Goal: Task Accomplishment & Management: Manage account settings

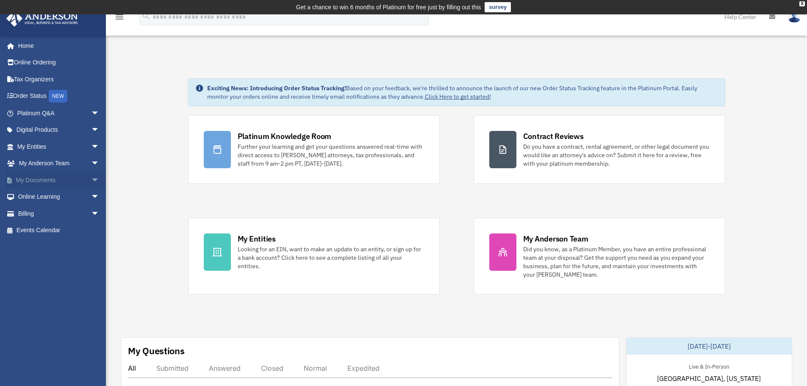
click at [46, 180] on link "My Documents arrow_drop_down" at bounding box center [59, 180] width 106 height 17
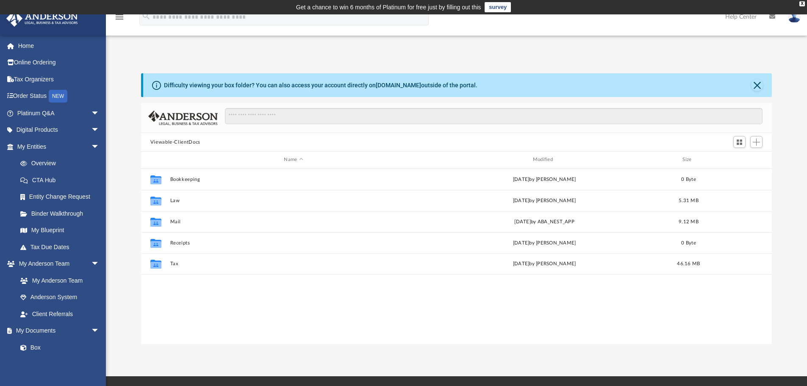
scroll to position [186, 624]
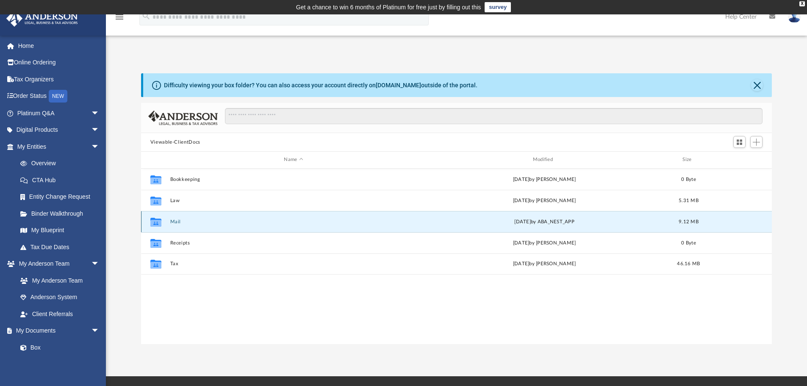
click at [176, 223] on button "Mail" at bounding box center [293, 222] width 247 height 6
click at [173, 220] on button "Mail" at bounding box center [293, 222] width 247 height 6
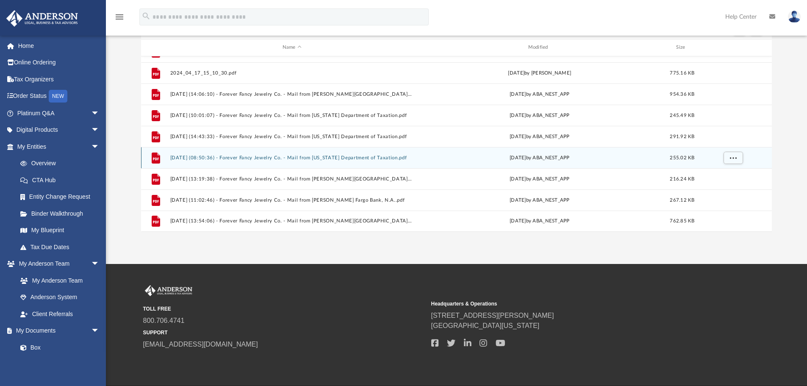
scroll to position [127, 0]
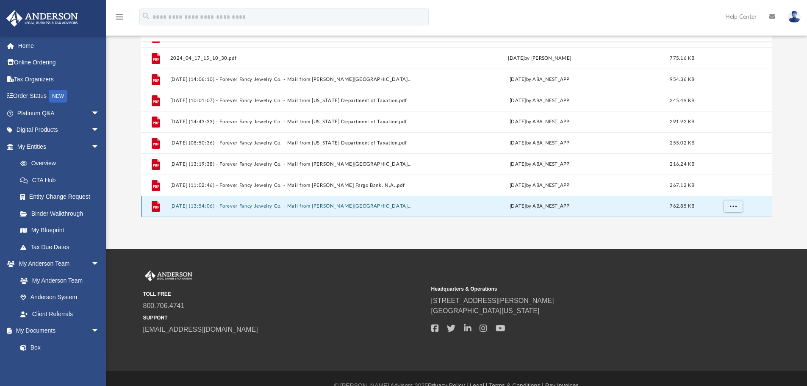
click at [249, 205] on button "2025.07.09 (13:54:06) - Forever Fancy Jewelry Co. - Mail from Wells Fargo.pdf" at bounding box center [292, 206] width 244 height 6
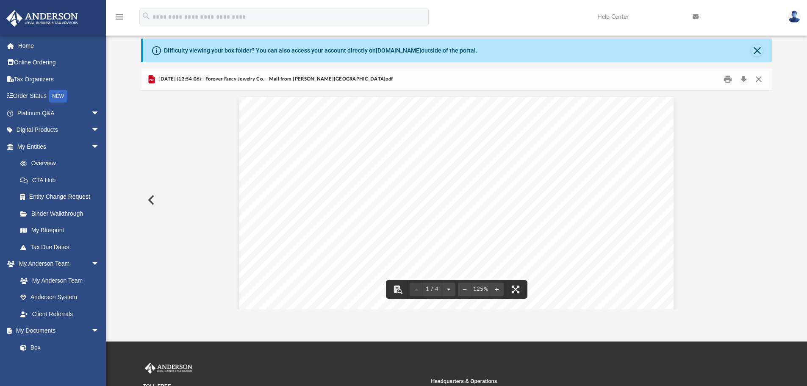
scroll to position [0, 0]
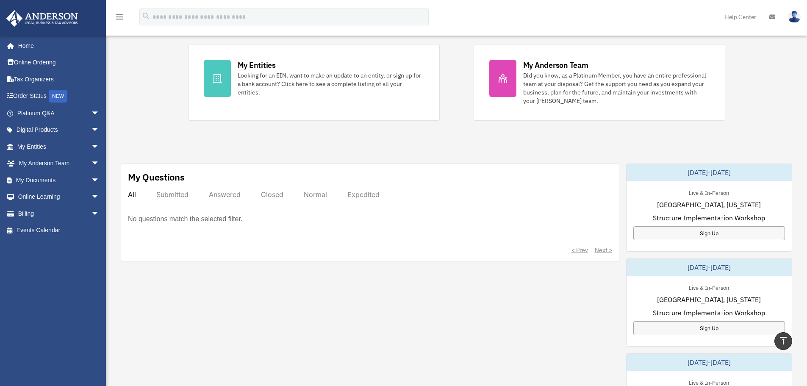
scroll to position [169, 0]
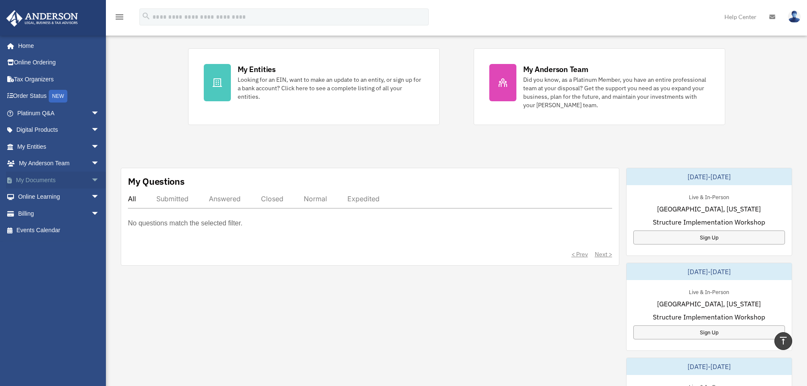
click at [41, 180] on link "My Documents arrow_drop_down" at bounding box center [59, 180] width 106 height 17
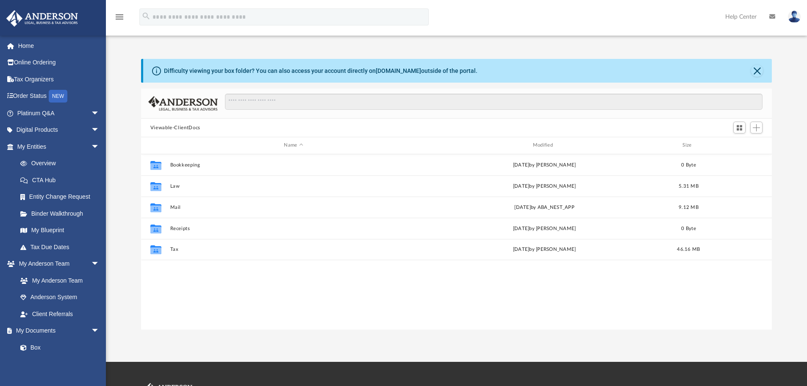
scroll to position [186, 624]
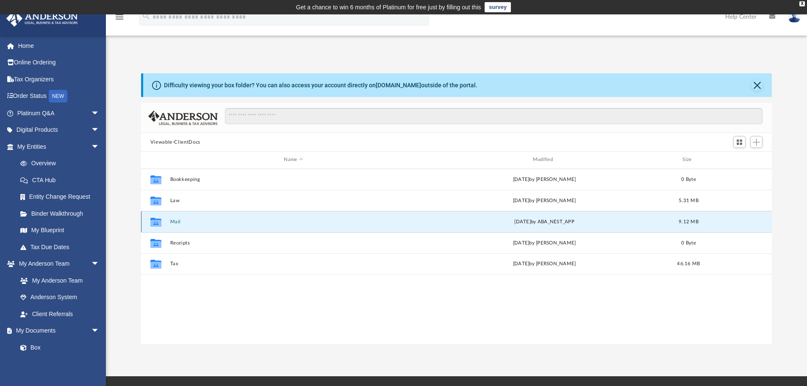
click at [180, 221] on button "Mail" at bounding box center [293, 222] width 247 height 6
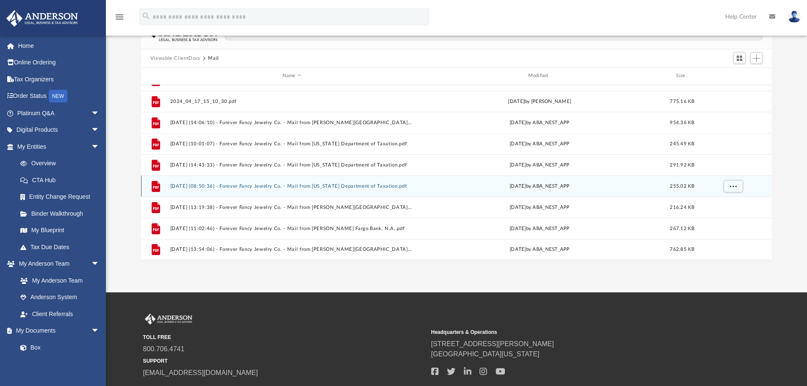
scroll to position [42, 0]
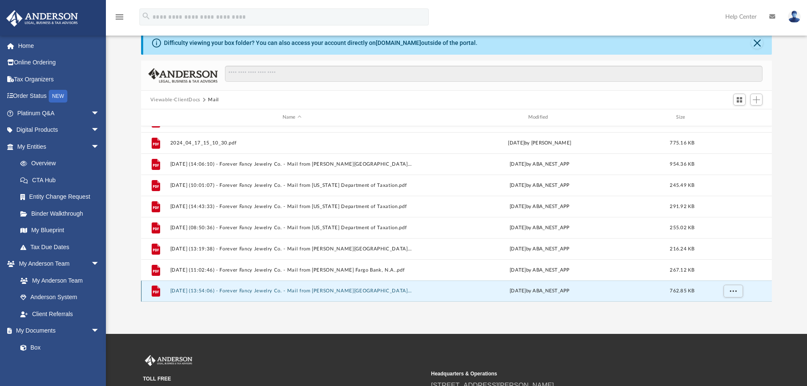
click at [286, 289] on button "[DATE] (13:54:06) - Forever Fancy Jewelry Co. - Mail from [PERSON_NAME][GEOGRAP…" at bounding box center [292, 291] width 244 height 6
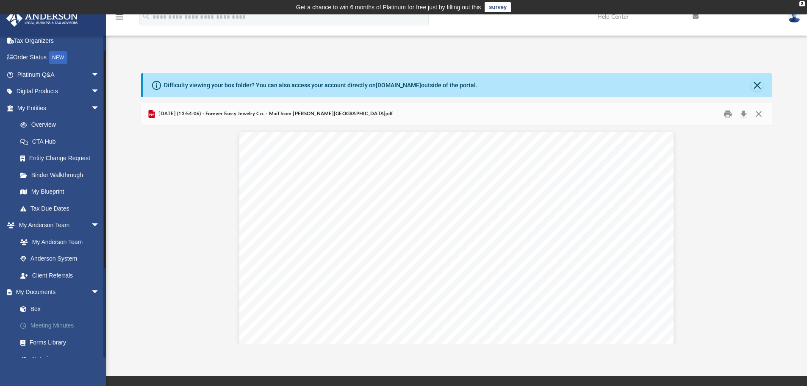
scroll to position [0, 0]
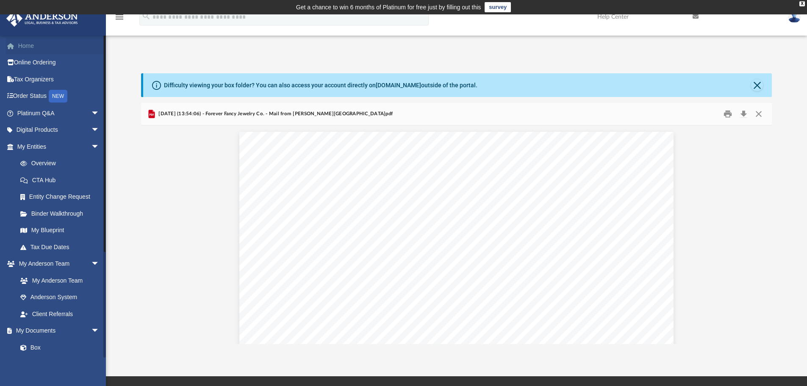
click at [31, 47] on link "Home" at bounding box center [59, 45] width 106 height 17
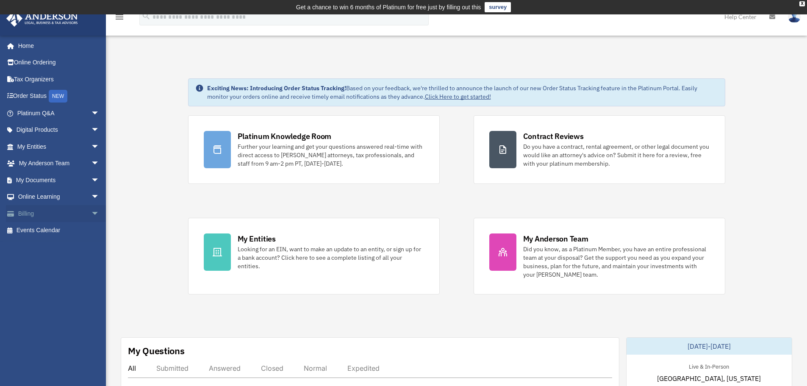
click at [33, 212] on link "Billing arrow_drop_down" at bounding box center [59, 213] width 106 height 17
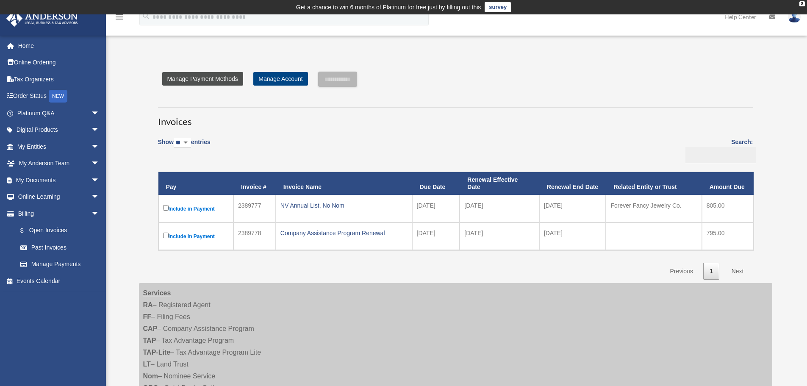
click at [206, 80] on link "Manage Payment Methods" at bounding box center [202, 79] width 81 height 14
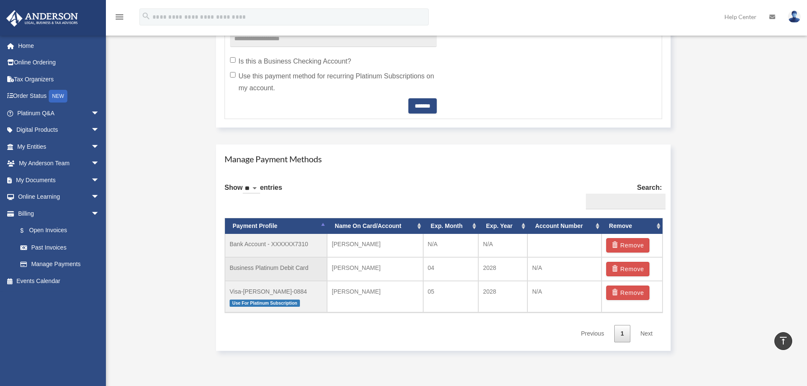
scroll to position [423, 0]
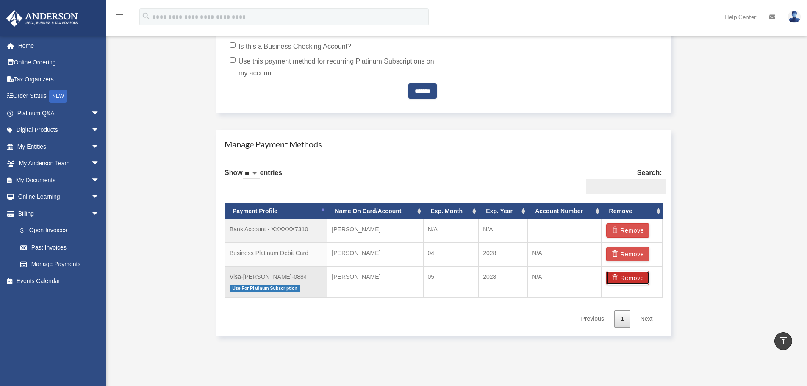
click at [634, 280] on button "Remove" at bounding box center [628, 278] width 44 height 14
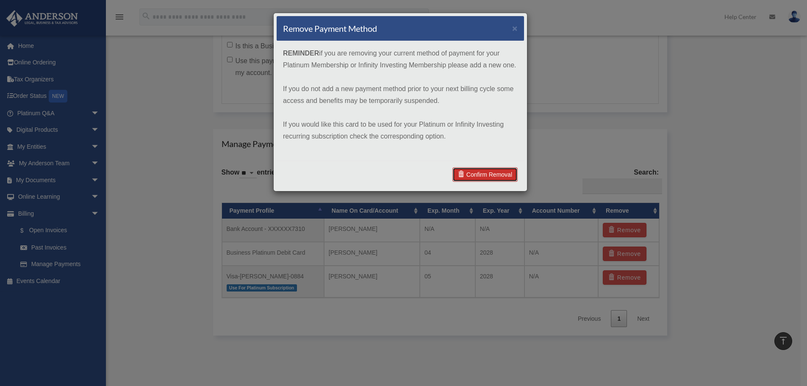
click at [486, 173] on link "Confirm Removal" at bounding box center [484, 174] width 65 height 14
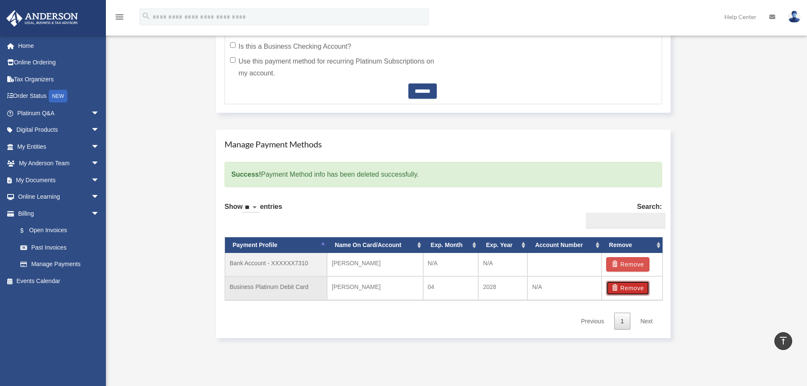
click at [626, 287] on button "Remove" at bounding box center [628, 288] width 44 height 14
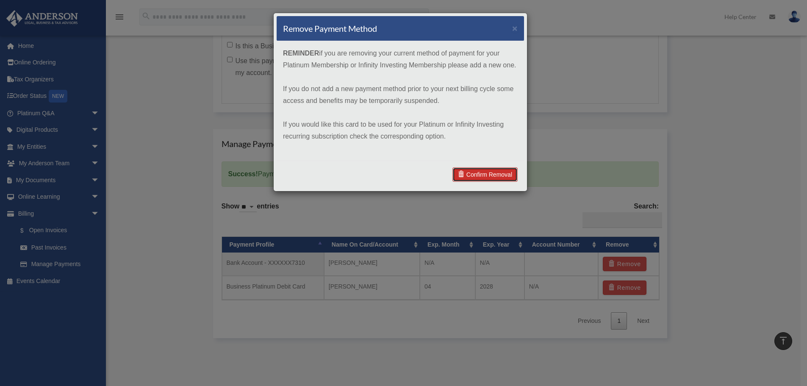
click at [473, 177] on link "Confirm Removal" at bounding box center [484, 174] width 65 height 14
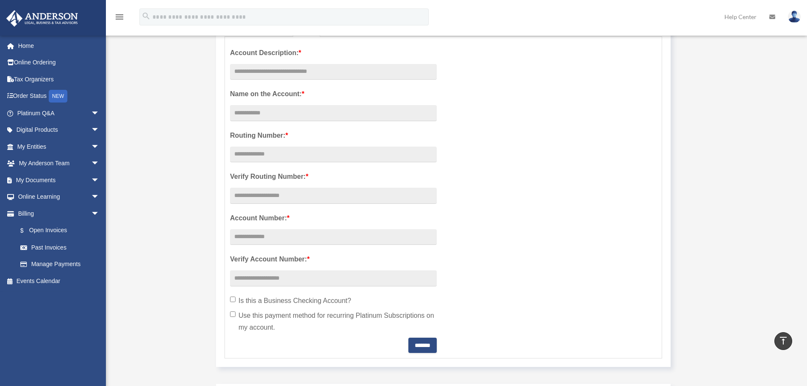
scroll to position [42, 0]
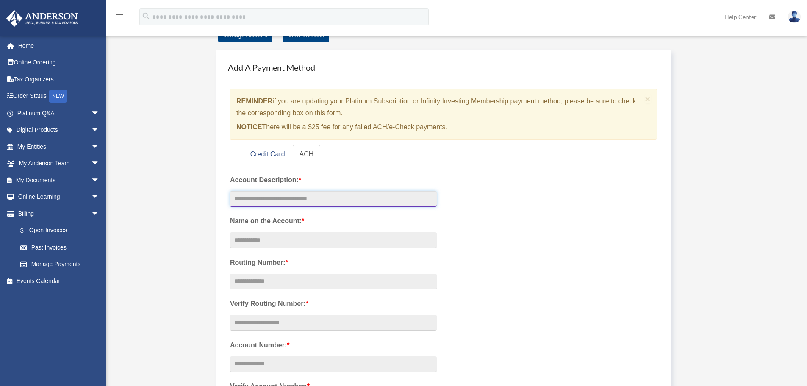
click at [261, 198] on input "text" at bounding box center [333, 199] width 207 height 16
click at [271, 203] on input "********" at bounding box center [333, 199] width 207 height 16
type input "**********"
click at [264, 238] on input "Account Description: *" at bounding box center [333, 240] width 207 height 16
click at [266, 241] on input "Account Description: *" at bounding box center [333, 240] width 207 height 16
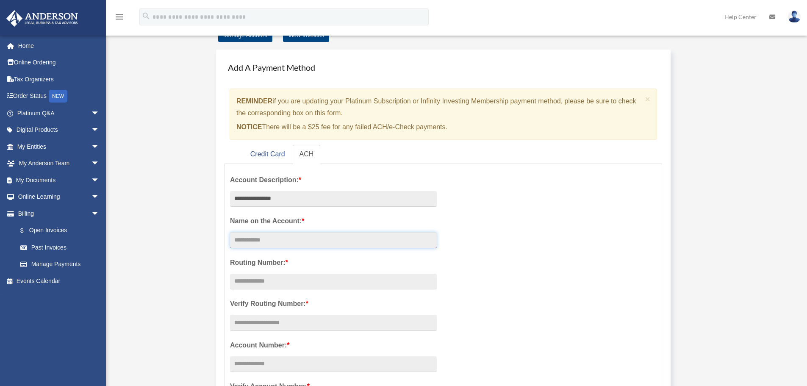
type input "*"
type input "**********"
click at [277, 285] on input "text" at bounding box center [333, 282] width 207 height 16
type input "*********"
click at [272, 327] on input "text" at bounding box center [333, 323] width 207 height 16
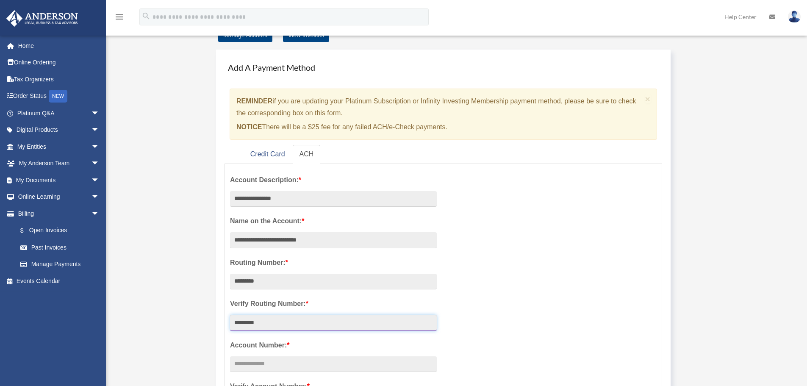
type input "*********"
click at [243, 366] on input "text" at bounding box center [333, 364] width 207 height 16
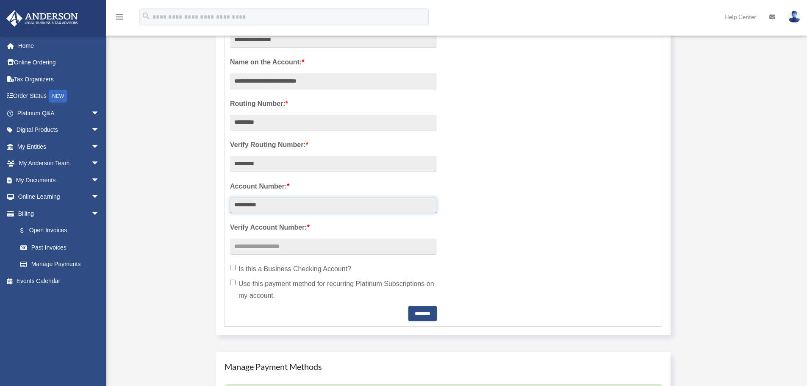
scroll to position [212, 0]
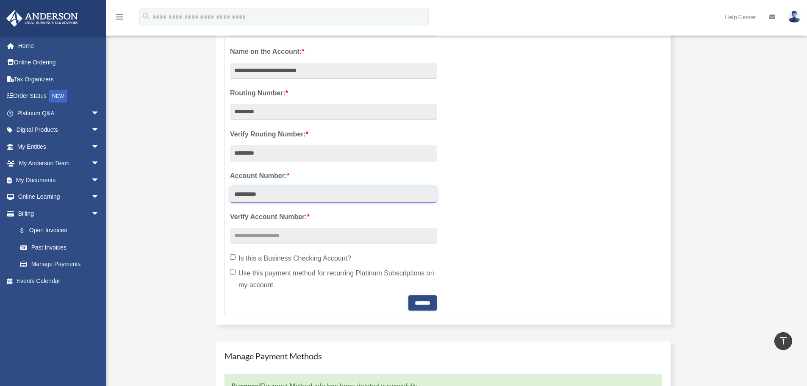
type input "**********"
click at [252, 241] on input "text" at bounding box center [333, 236] width 207 height 16
type input "**********"
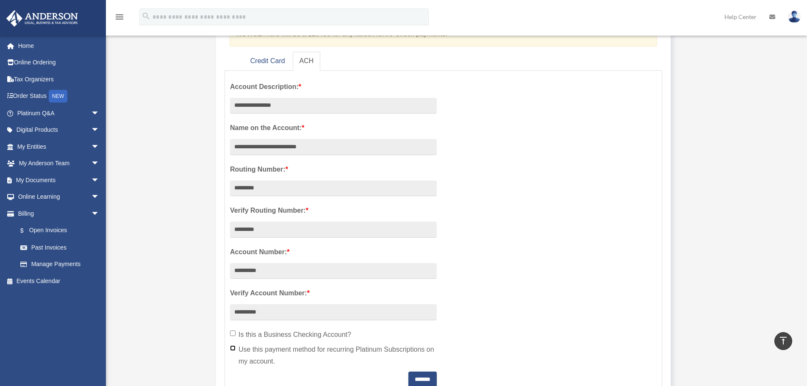
scroll to position [127, 0]
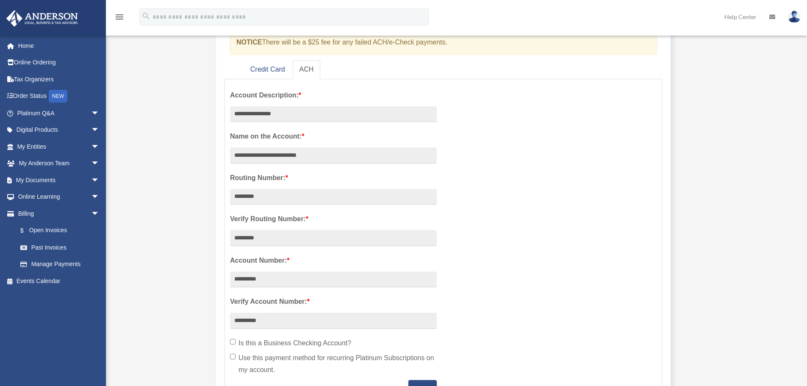
click at [303, 135] on span "*" at bounding box center [303, 136] width 3 height 7
click at [303, 147] on input "**********" at bounding box center [333, 155] width 207 height 16
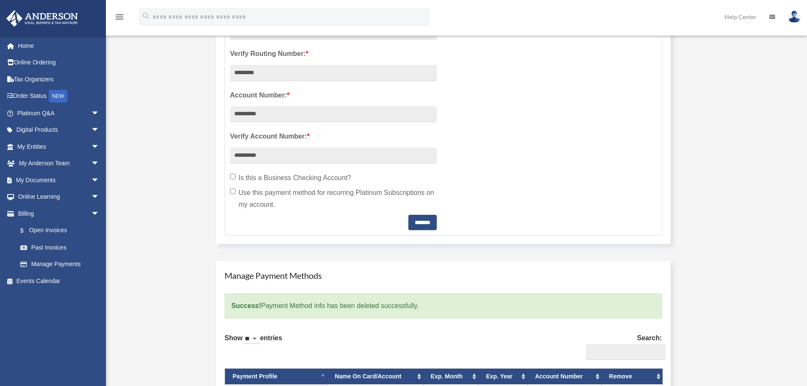
scroll to position [296, 0]
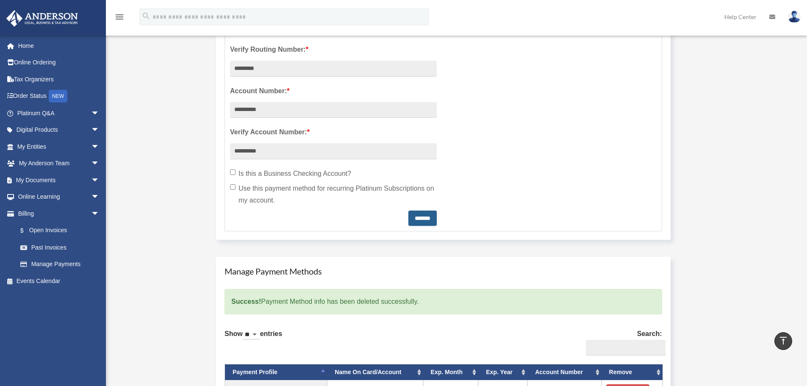
click at [422, 216] on input "*******" at bounding box center [422, 217] width 28 height 15
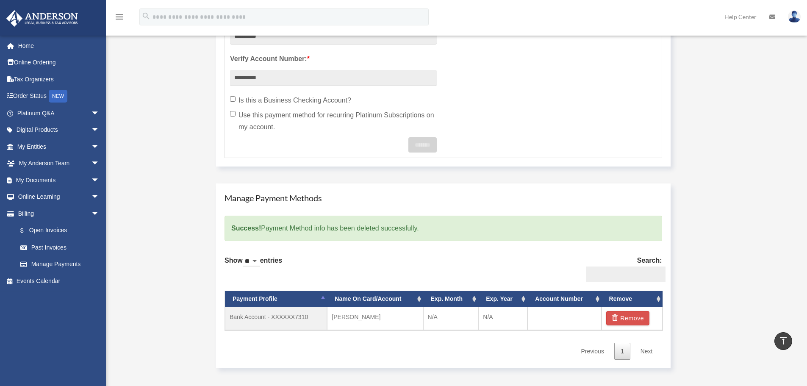
scroll to position [423, 0]
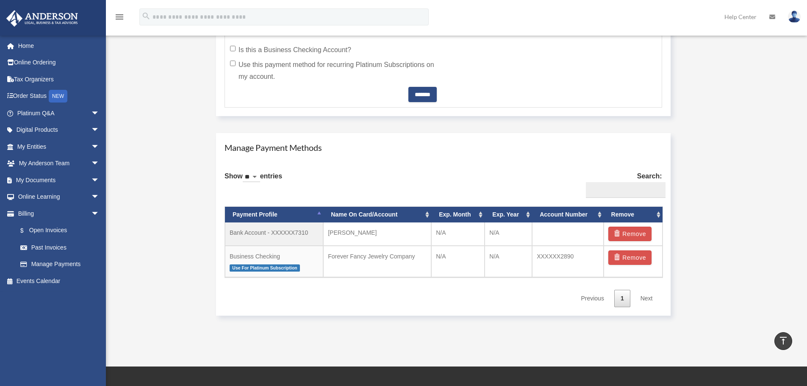
scroll to position [423, 0]
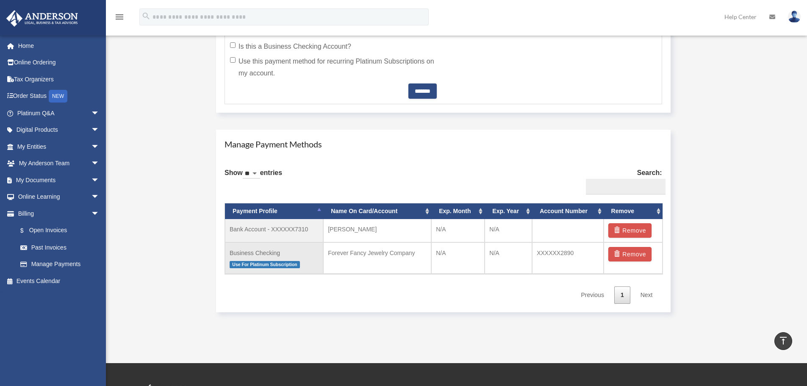
drag, startPoint x: 271, startPoint y: 252, endPoint x: 360, endPoint y: 248, distance: 89.5
click at [271, 252] on td "Business Checking Use For Platinum Subscription" at bounding box center [274, 258] width 98 height 32
click at [387, 249] on td "Forever Fancy Jewelry Company" at bounding box center [377, 258] width 108 height 32
click at [244, 254] on td "Business Checking Use For Platinum Subscription" at bounding box center [274, 258] width 98 height 32
click at [280, 283] on div "Show ** ** ** *** entries Search: Payment Profile Name On Card/Account Exp. Mon…" at bounding box center [442, 233] width 437 height 142
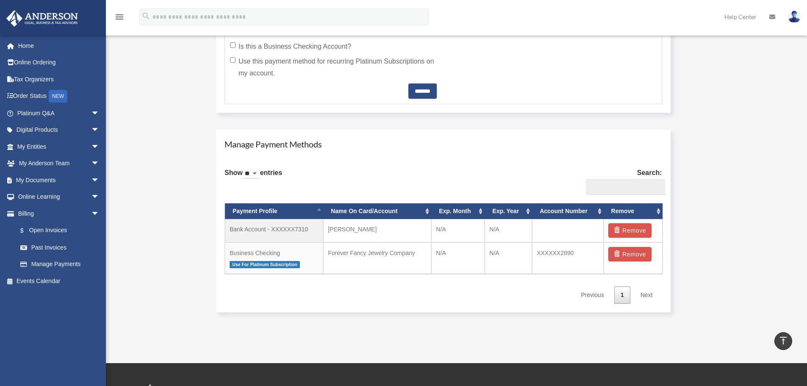
click at [280, 282] on div "Show ** ** ** *** entries Search: Payment Profile Name On Card/Account Exp. Mon…" at bounding box center [442, 233] width 437 height 142
click at [623, 252] on button "Remove" at bounding box center [630, 254] width 44 height 14
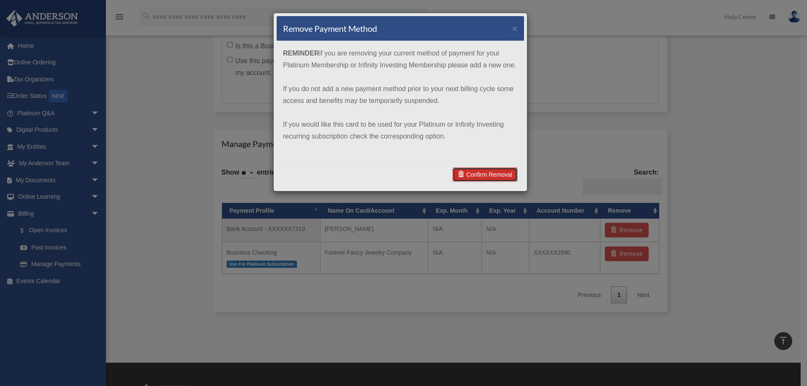
click at [480, 177] on link "Confirm Removal" at bounding box center [484, 174] width 65 height 14
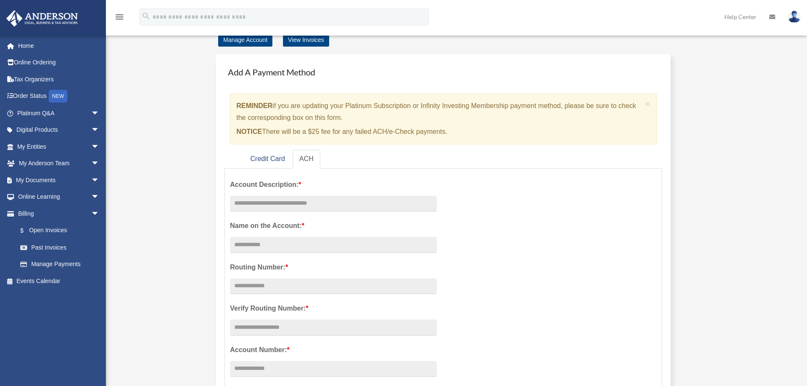
scroll to position [0, 0]
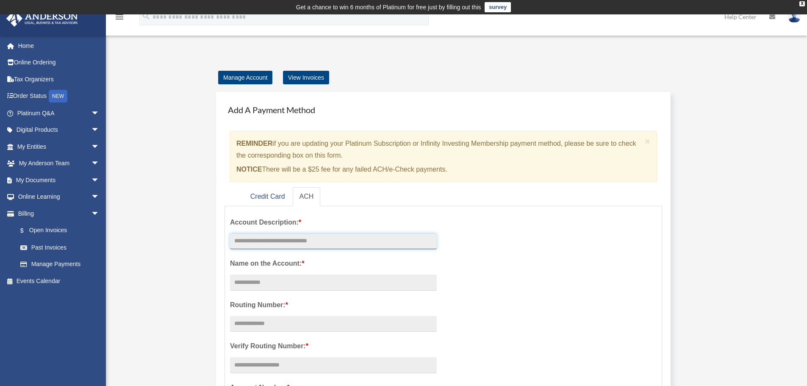
click at [274, 243] on input "text" at bounding box center [333, 241] width 207 height 16
click at [291, 280] on input "Account Description: *" at bounding box center [333, 282] width 207 height 16
click at [285, 241] on input "********" at bounding box center [333, 241] width 207 height 16
type input "**********"
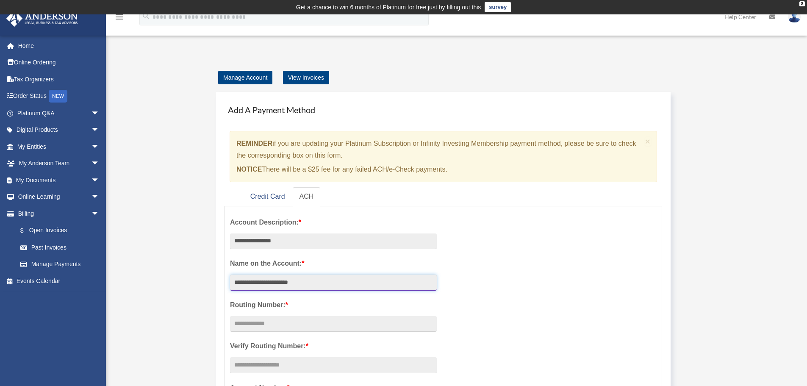
type input "**********"
click at [263, 321] on input "text" at bounding box center [333, 324] width 207 height 16
type input "*********"
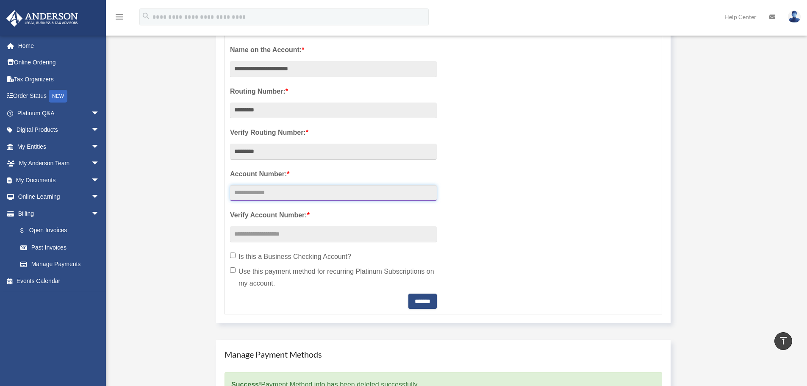
click at [251, 193] on input "text" at bounding box center [333, 193] width 207 height 16
type input "**********"
click at [272, 229] on input "text" at bounding box center [333, 234] width 207 height 16
type input "**********"
click at [230, 255] on div "**********" at bounding box center [333, 153] width 219 height 311
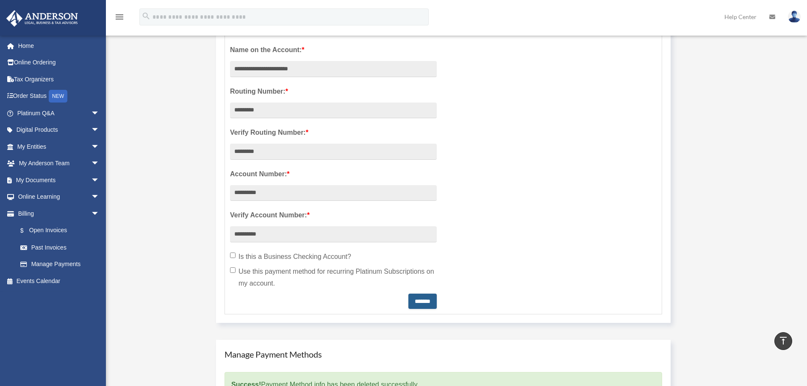
click at [413, 301] on input "*******" at bounding box center [422, 300] width 28 height 15
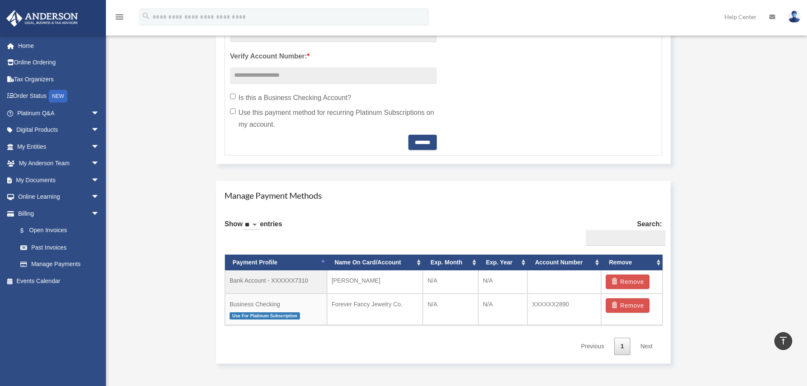
scroll to position [423, 0]
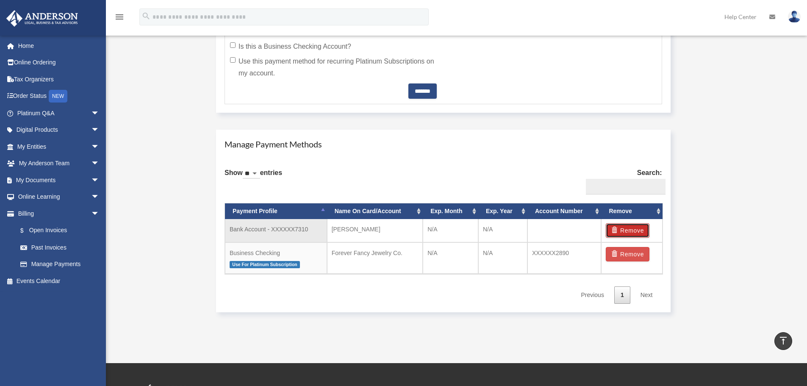
click at [626, 226] on button "Remove" at bounding box center [628, 230] width 44 height 14
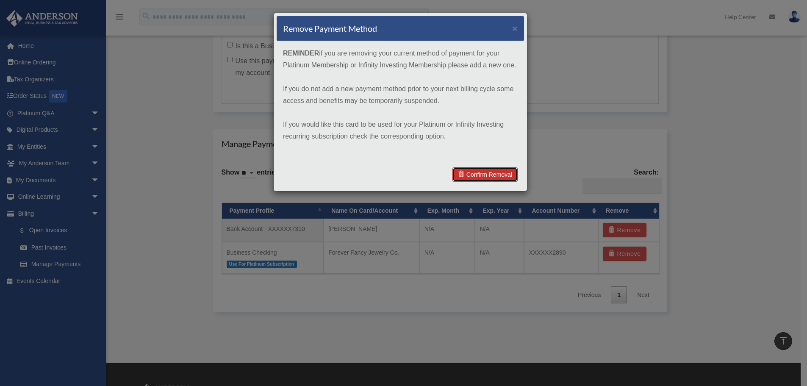
click at [483, 178] on link "Confirm Removal" at bounding box center [484, 174] width 65 height 14
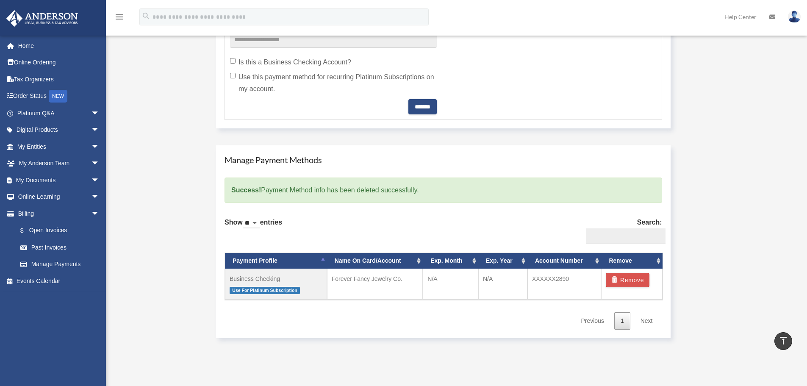
scroll to position [508, 0]
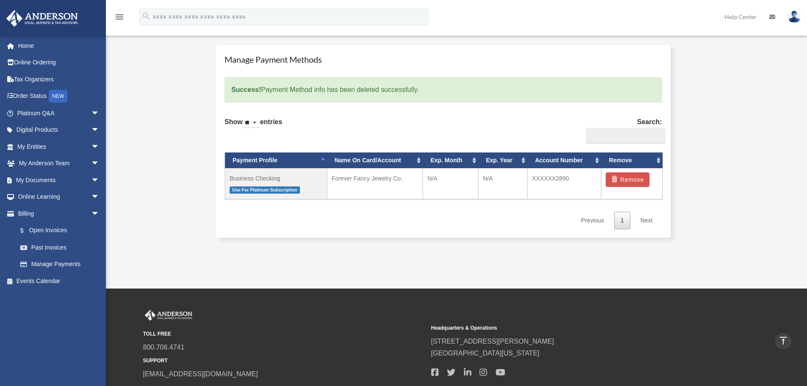
click at [461, 121] on div "Show ** ** ** *** entries Search: Payment Profile Name On Card/Account Exp. Mon…" at bounding box center [442, 170] width 437 height 118
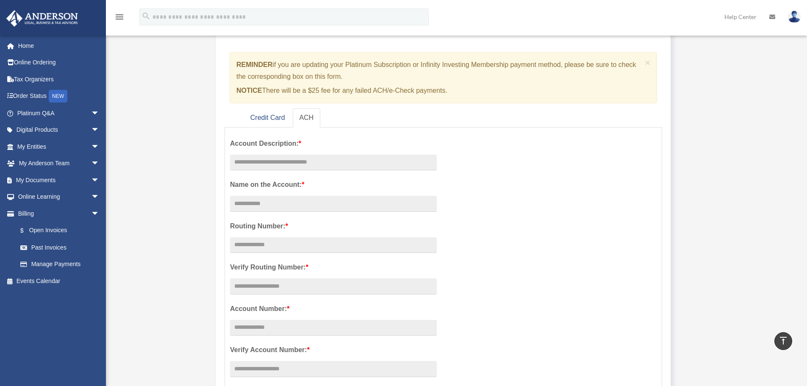
scroll to position [42, 0]
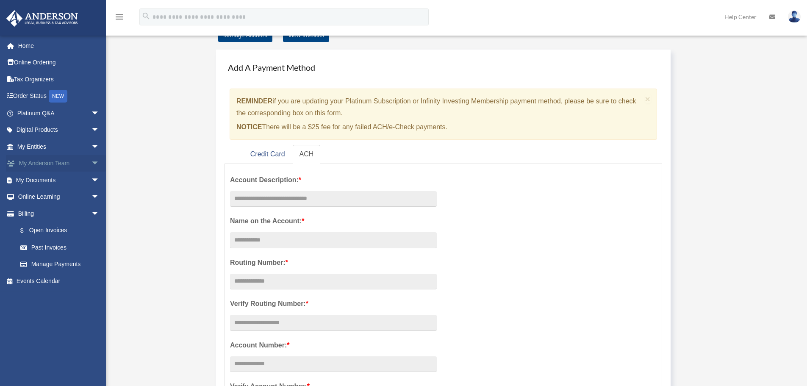
click at [42, 162] on link "My Anderson Team arrow_drop_down" at bounding box center [59, 163] width 106 height 17
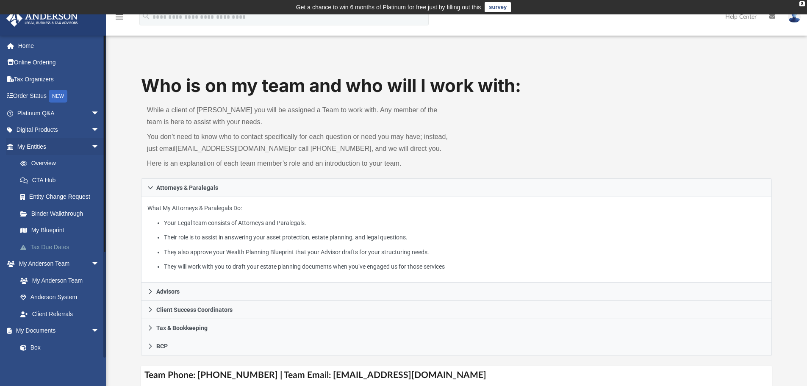
click at [56, 247] on link "Tax Due Dates" at bounding box center [62, 246] width 100 height 17
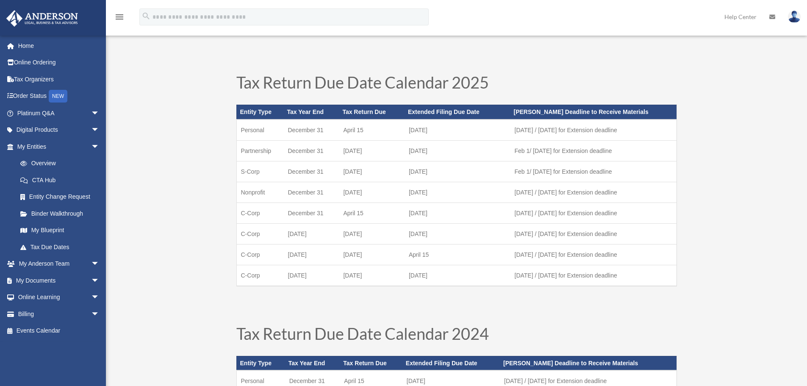
scroll to position [42, 0]
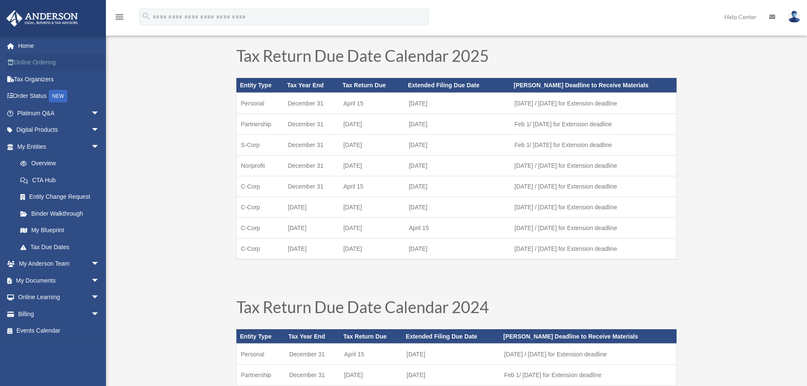
click at [43, 62] on link "Online Ordering" at bounding box center [59, 62] width 106 height 17
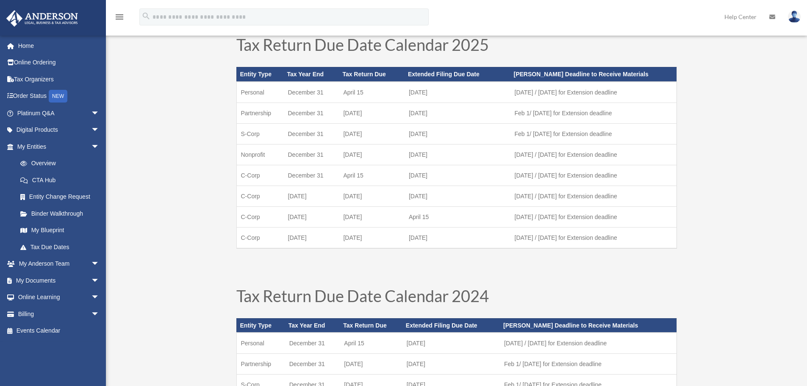
scroll to position [57, 0]
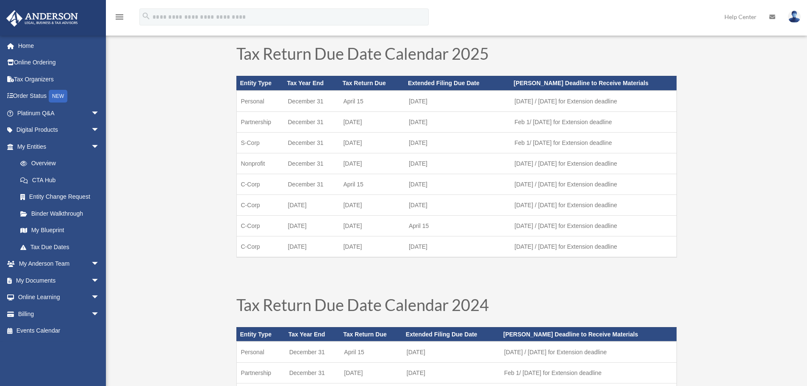
scroll to position [127, 0]
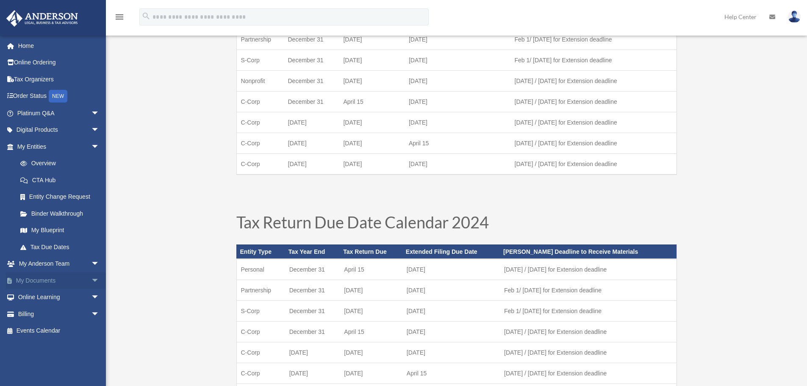
click at [50, 278] on link "My Documents arrow_drop_down" at bounding box center [59, 280] width 106 height 17
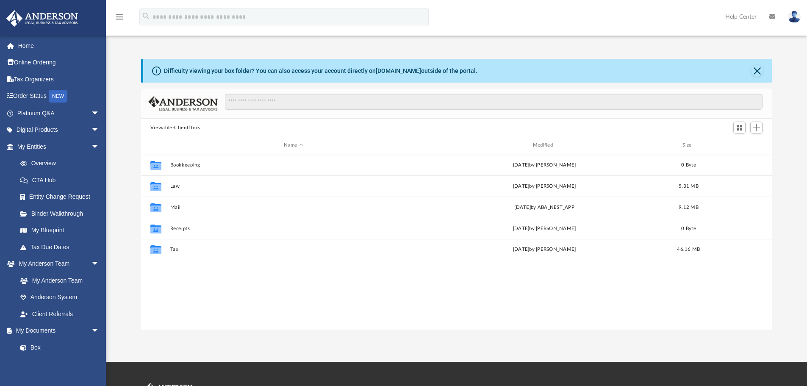
scroll to position [186, 624]
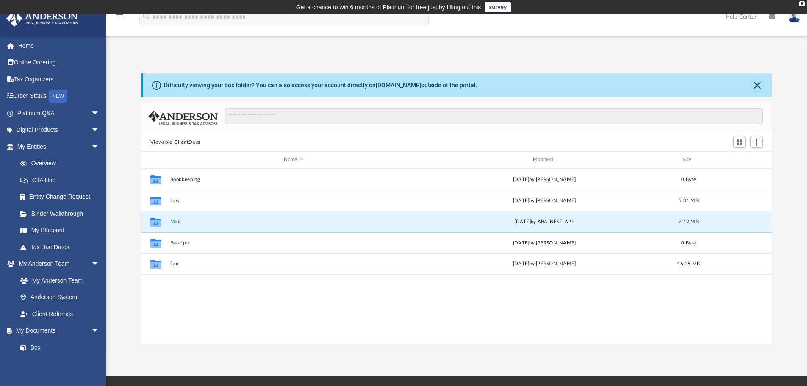
click at [176, 221] on button "Mail" at bounding box center [293, 222] width 247 height 6
click at [512, 220] on div "[DATE] by ABA_NEST_APP" at bounding box center [544, 222] width 247 height 8
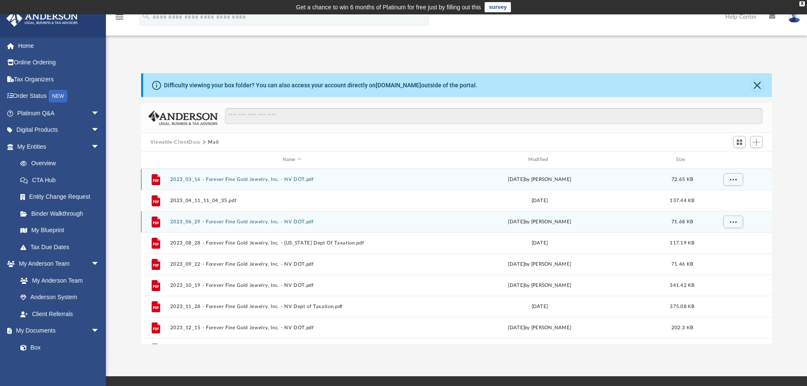
click at [175, 224] on button "2023_06_29 - Forever Fine Gold Jewelry, Inc. - NV DOT.pdf" at bounding box center [292, 222] width 244 height 6
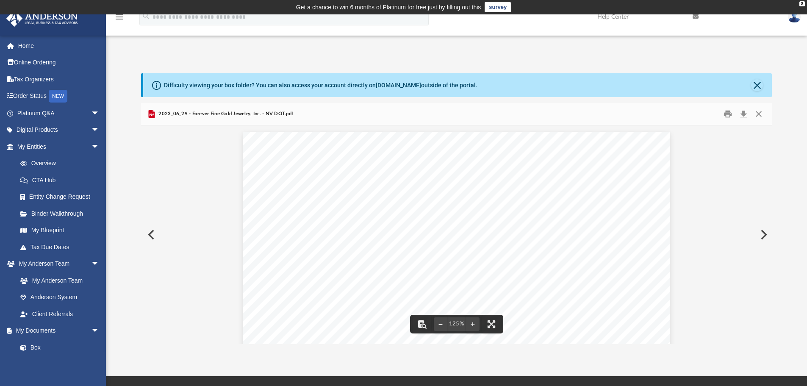
click at [152, 239] on button "Preview" at bounding box center [150, 235] width 19 height 24
click at [147, 236] on button "Preview" at bounding box center [150, 235] width 19 height 24
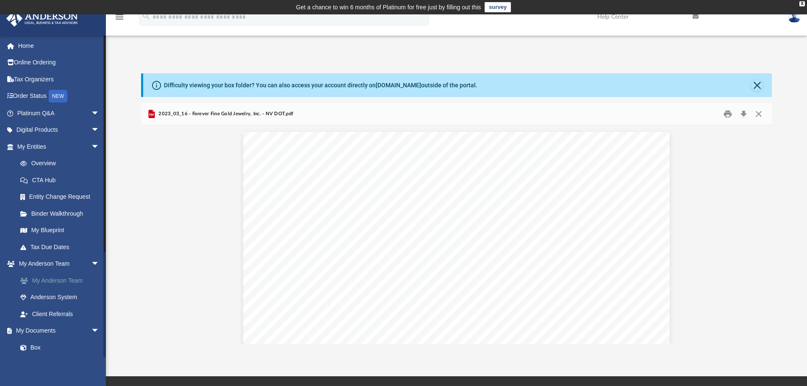
click at [71, 281] on link "My Anderson Team" at bounding box center [62, 280] width 100 height 17
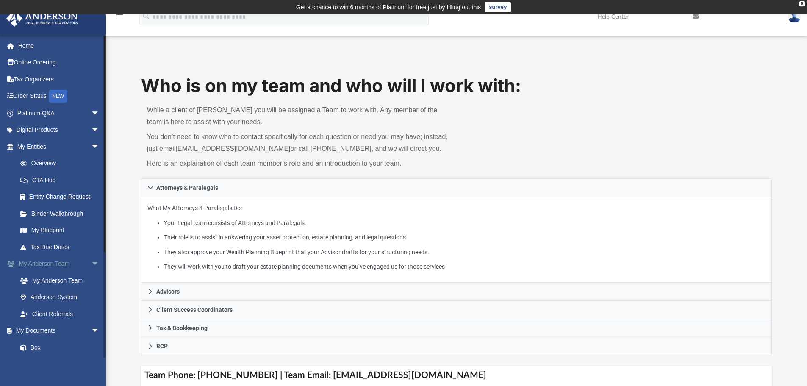
click at [61, 264] on link "My Anderson Team arrow_drop_down" at bounding box center [59, 263] width 106 height 17
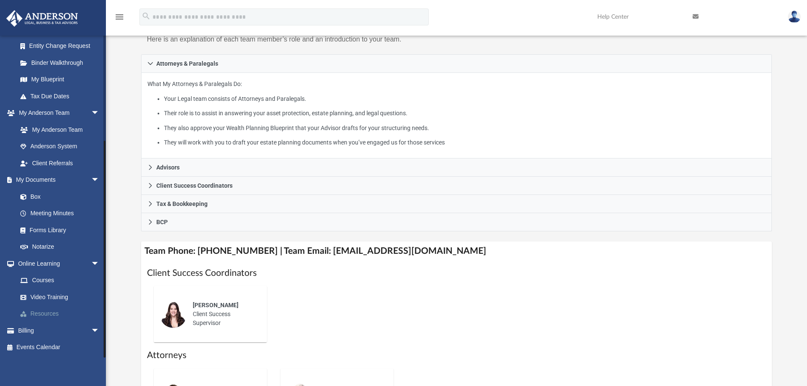
scroll to position [127, 0]
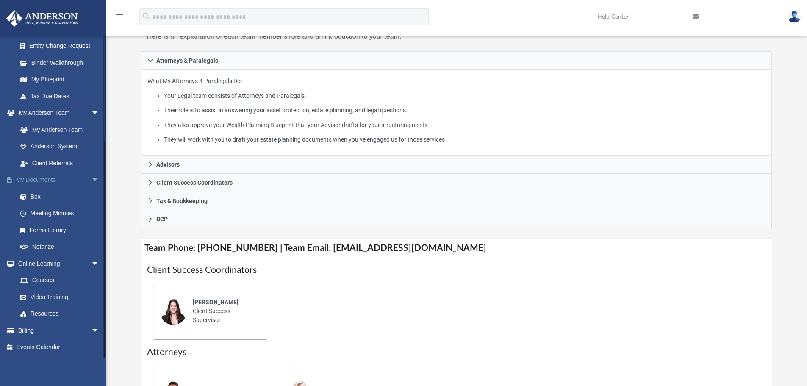
click at [44, 179] on link "My Documents arrow_drop_down" at bounding box center [59, 180] width 106 height 17
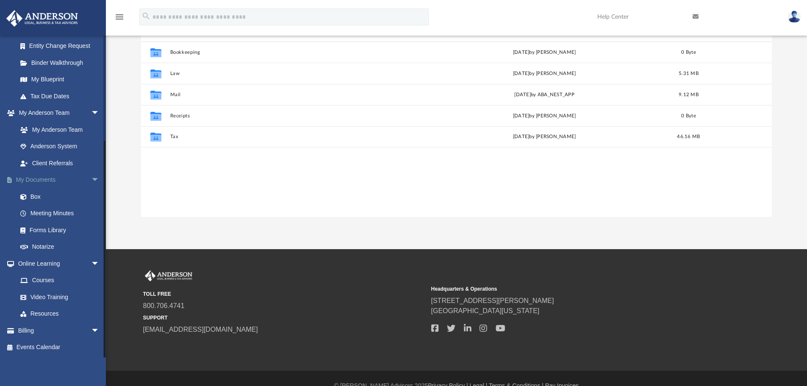
scroll to position [186, 624]
click at [39, 191] on link "Box" at bounding box center [62, 196] width 100 height 17
click at [36, 194] on link "Box" at bounding box center [62, 196] width 100 height 17
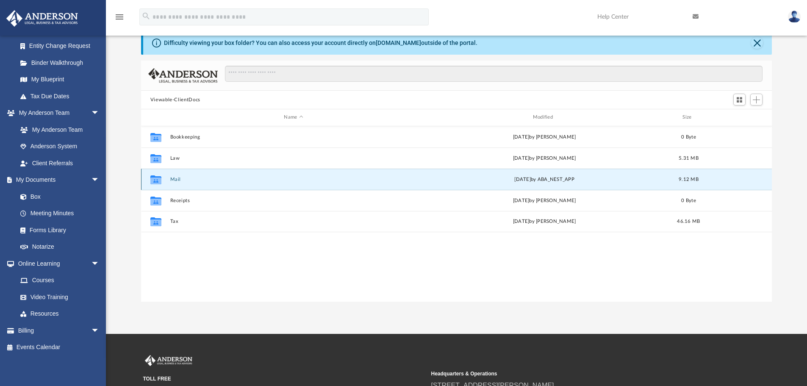
click at [176, 180] on button "Mail" at bounding box center [293, 180] width 247 height 6
click at [523, 179] on div "Wed Jul 9 2025 by ABA_NEST_APP" at bounding box center [544, 179] width 247 height 8
click at [173, 180] on button "Mail" at bounding box center [293, 180] width 247 height 6
click at [154, 181] on icon "grid" at bounding box center [155, 180] width 11 height 7
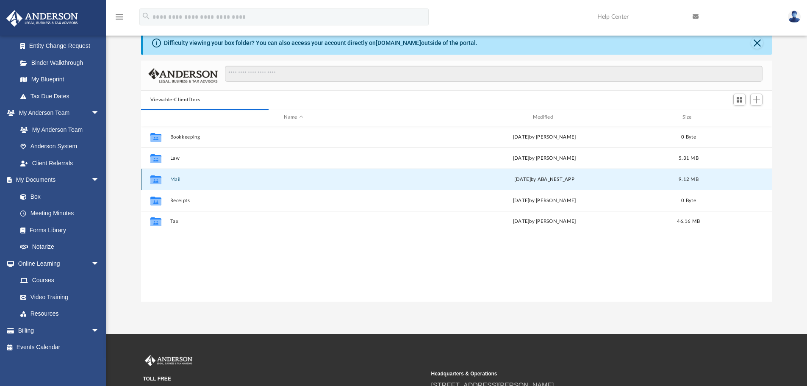
click at [176, 180] on button "Mail" at bounding box center [293, 180] width 247 height 6
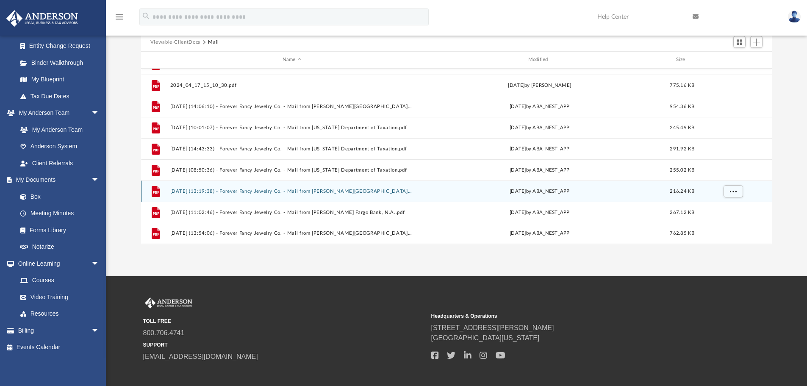
scroll to position [142, 0]
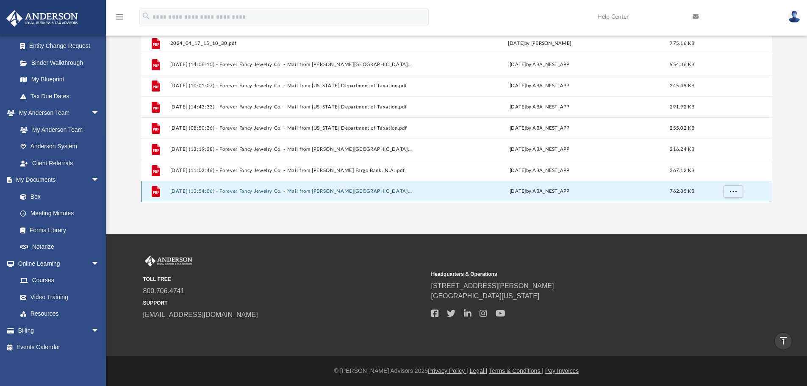
click at [300, 191] on button "[DATE] (13:54:06) - Forever Fancy Jewelry Co. - Mail from [PERSON_NAME][GEOGRAP…" at bounding box center [292, 191] width 244 height 6
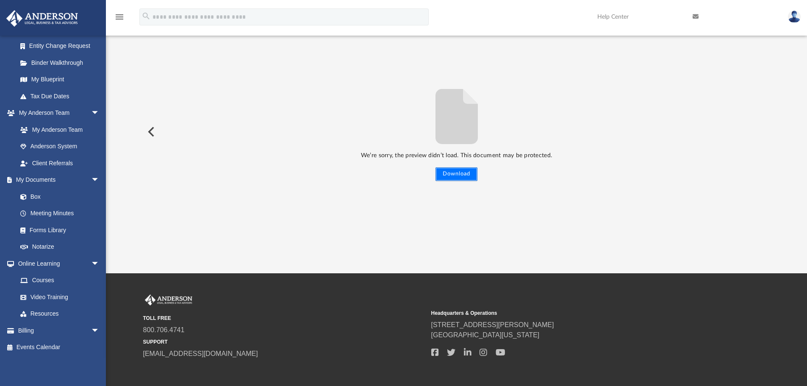
click at [463, 179] on button "Download" at bounding box center [456, 174] width 42 height 14
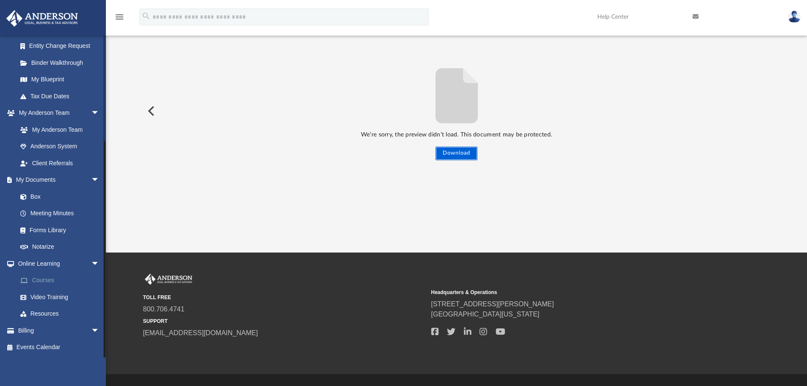
scroll to position [142, 0]
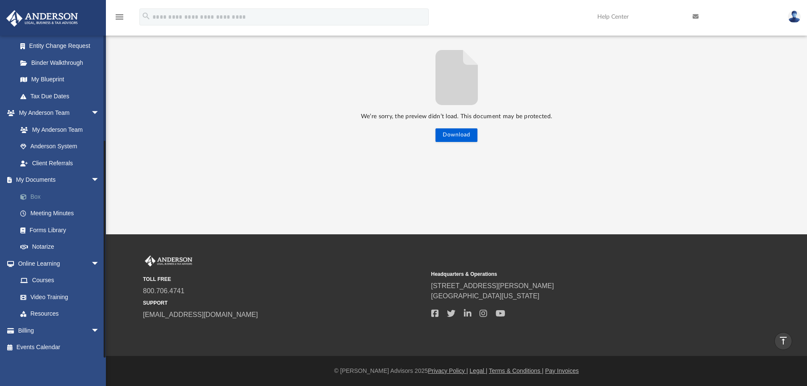
click at [38, 196] on link "Box" at bounding box center [62, 196] width 100 height 17
click at [34, 196] on link "Box" at bounding box center [62, 196] width 100 height 17
click at [59, 212] on link "Meeting Minutes" at bounding box center [62, 213] width 100 height 17
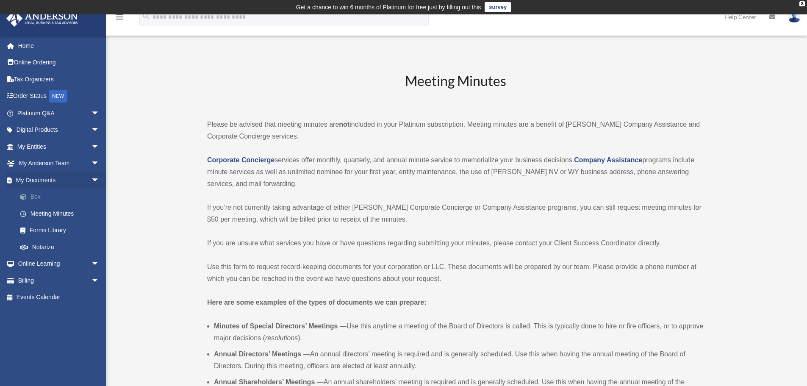
click at [44, 194] on link "Box" at bounding box center [62, 196] width 100 height 17
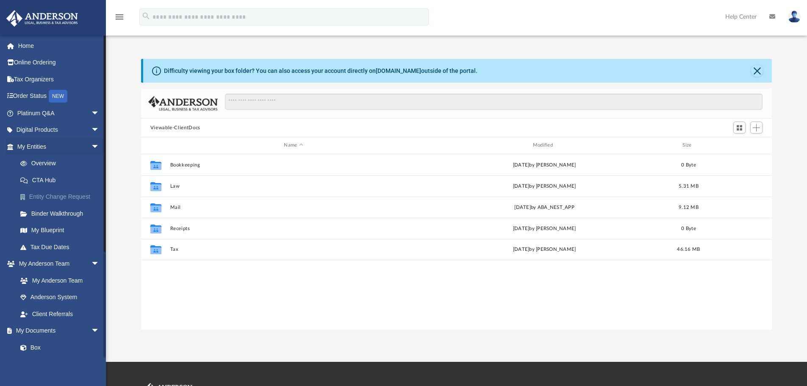
scroll to position [186, 624]
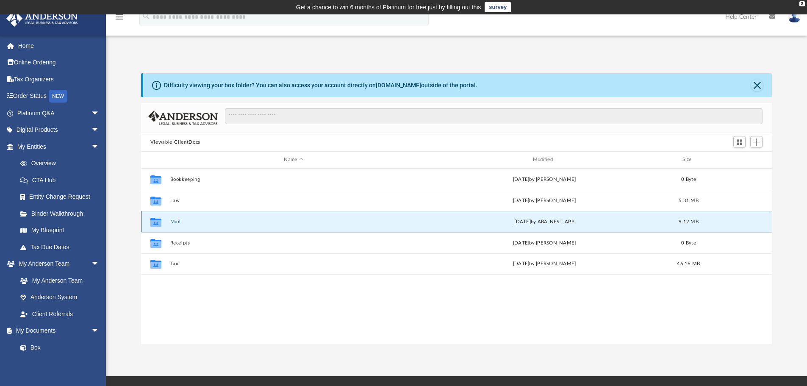
click at [180, 219] on button "Mail" at bounding box center [293, 222] width 247 height 6
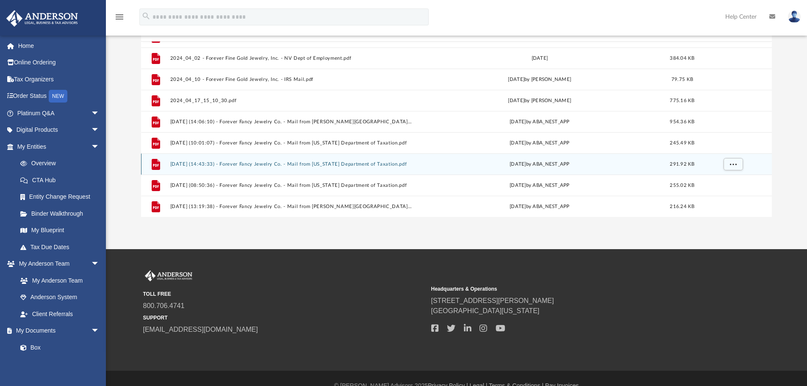
scroll to position [418, 0]
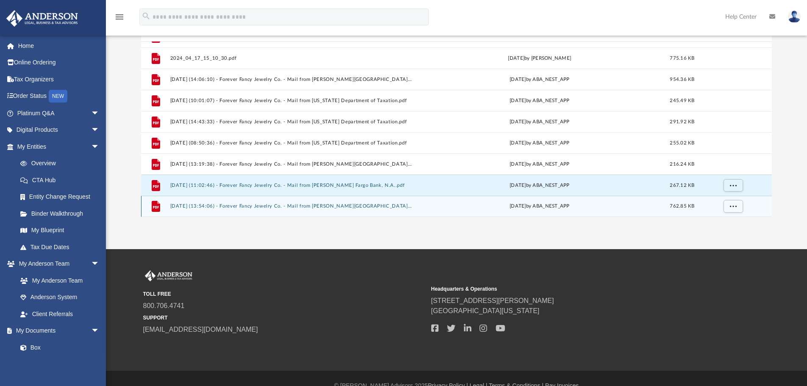
drag, startPoint x: 245, startPoint y: 185, endPoint x: 362, endPoint y: 207, distance: 119.4
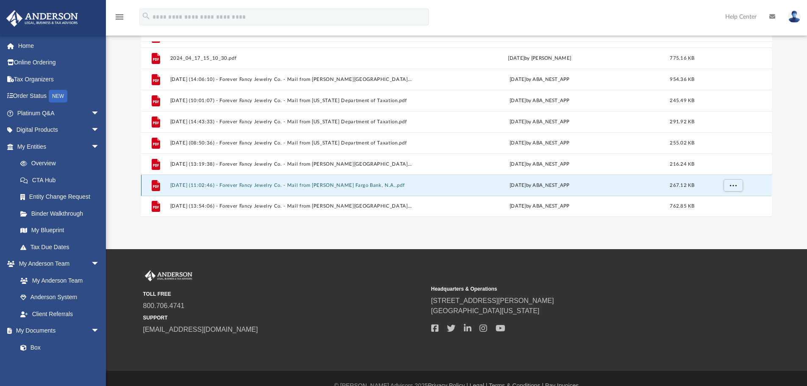
click at [295, 184] on button "[DATE] (11:02:46) - Forever Fancy Jewelry Co. - Mail from [PERSON_NAME] Fargo B…" at bounding box center [292, 186] width 244 height 6
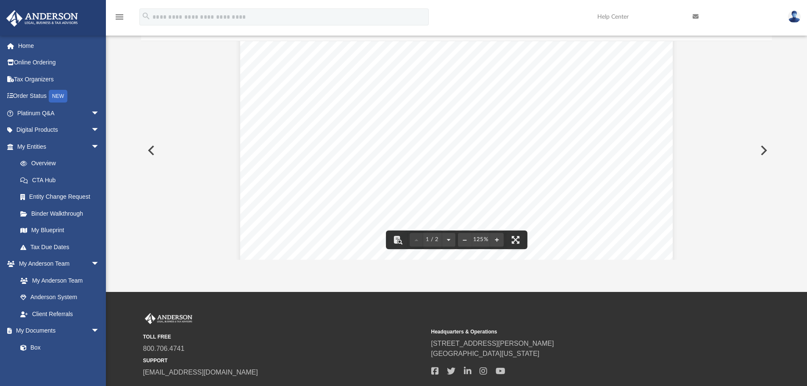
scroll to position [85, 0]
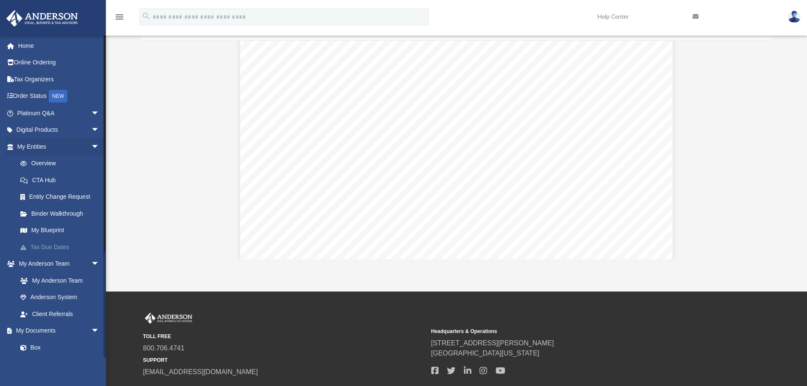
click at [57, 247] on link "Tax Due Dates" at bounding box center [62, 246] width 100 height 17
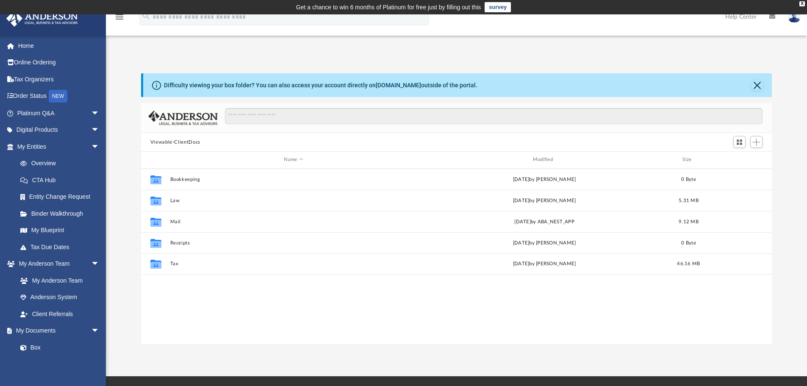
scroll to position [186, 624]
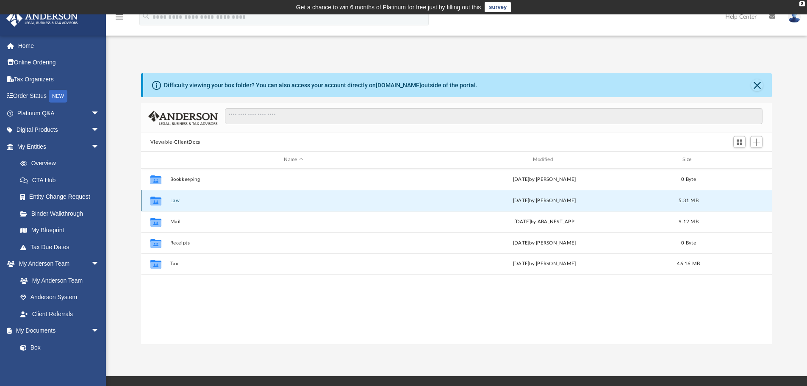
click at [172, 201] on button "Law" at bounding box center [293, 201] width 247 height 6
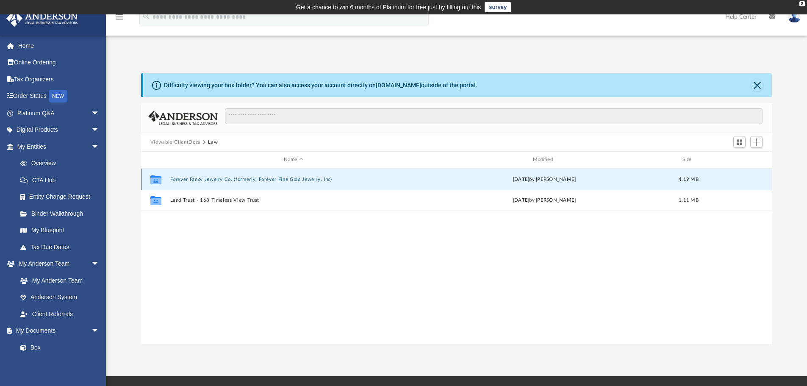
click at [237, 180] on button "Forever Fancy Jewelry Co. (formerly: Forever Fine Gold Jewelry, Inc)" at bounding box center [293, 180] width 247 height 6
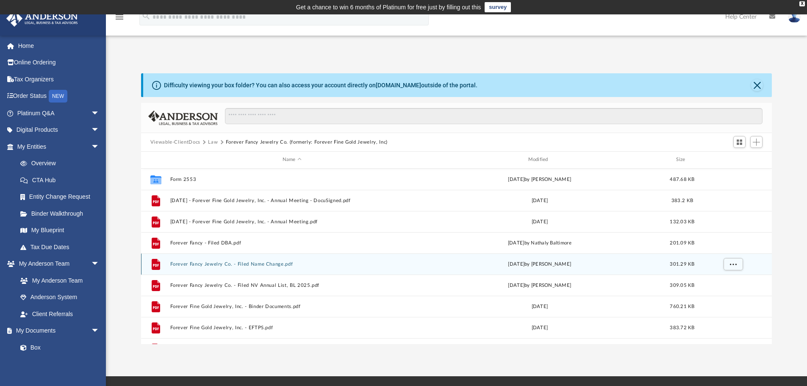
click at [227, 264] on button "Forever Fancy Jewelry Co. - Filed Name Change.pdf" at bounding box center [292, 264] width 244 height 6
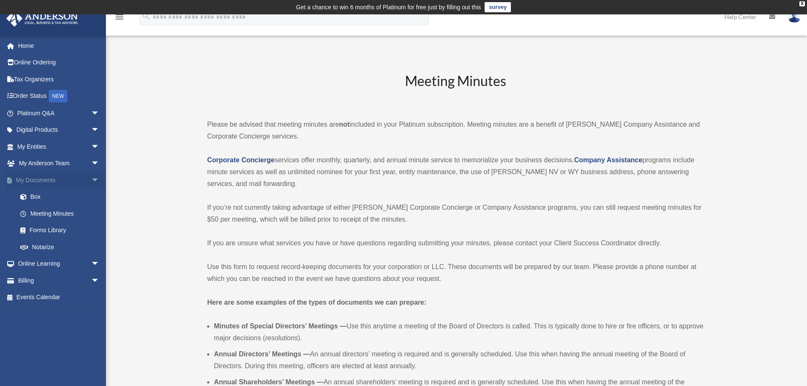
click at [54, 179] on link "My Documents arrow_drop_down" at bounding box center [59, 180] width 106 height 17
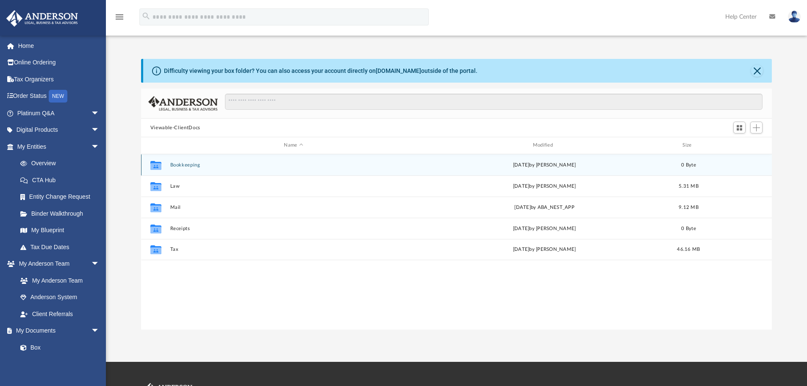
scroll to position [186, 624]
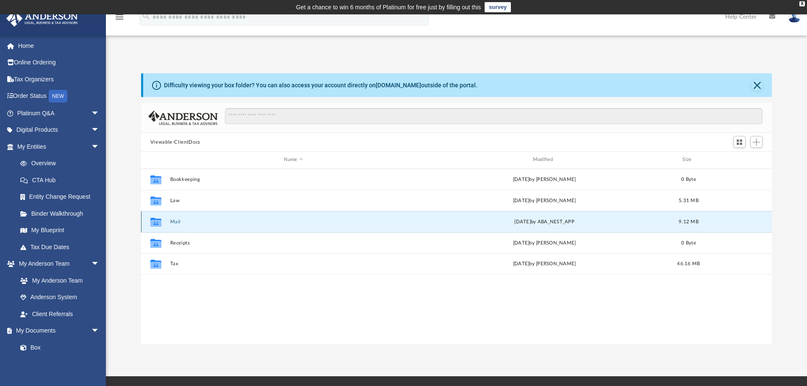
click at [211, 221] on button "Mail" at bounding box center [293, 222] width 247 height 6
click at [174, 220] on button "Mail" at bounding box center [293, 222] width 247 height 6
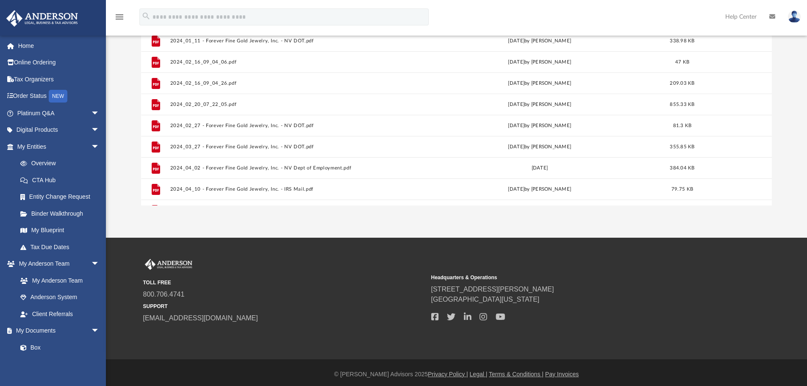
scroll to position [142, 0]
